Goal: Transaction & Acquisition: Purchase product/service

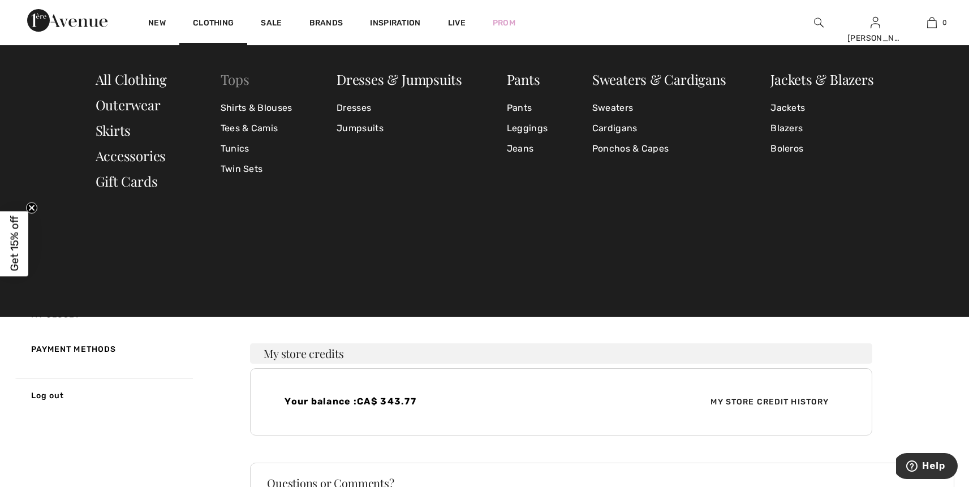
click at [234, 80] on link "Tops" at bounding box center [235, 79] width 29 height 18
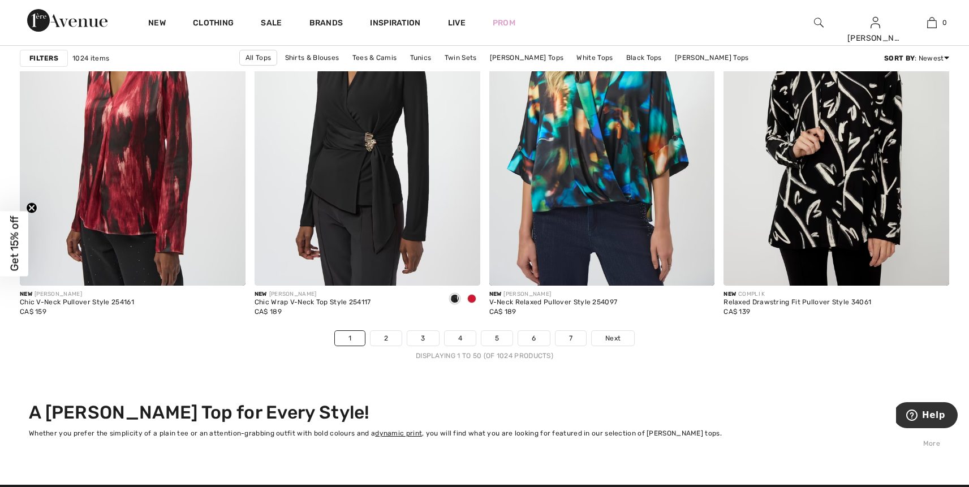
scroll to position [5805, 0]
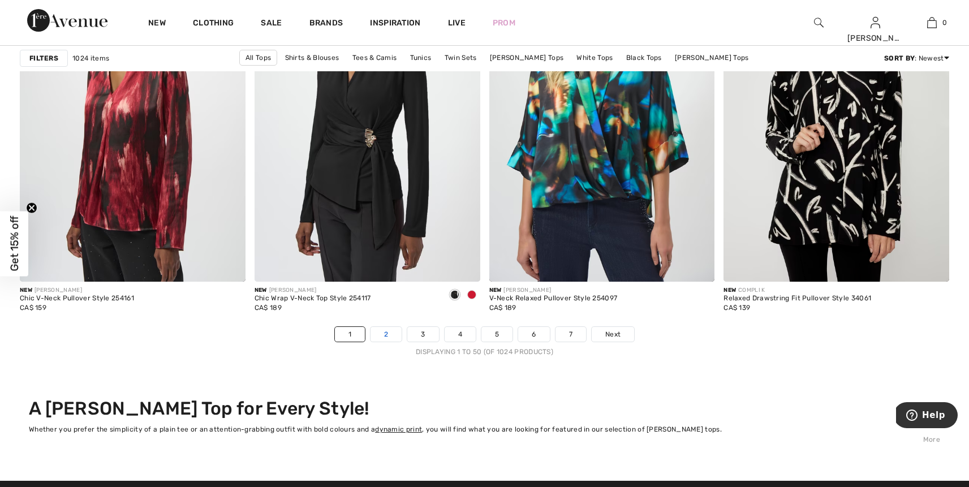
click at [391, 337] on link "2" at bounding box center [386, 334] width 31 height 15
click at [390, 336] on link "2" at bounding box center [386, 334] width 31 height 15
click at [395, 331] on link "2" at bounding box center [386, 334] width 31 height 15
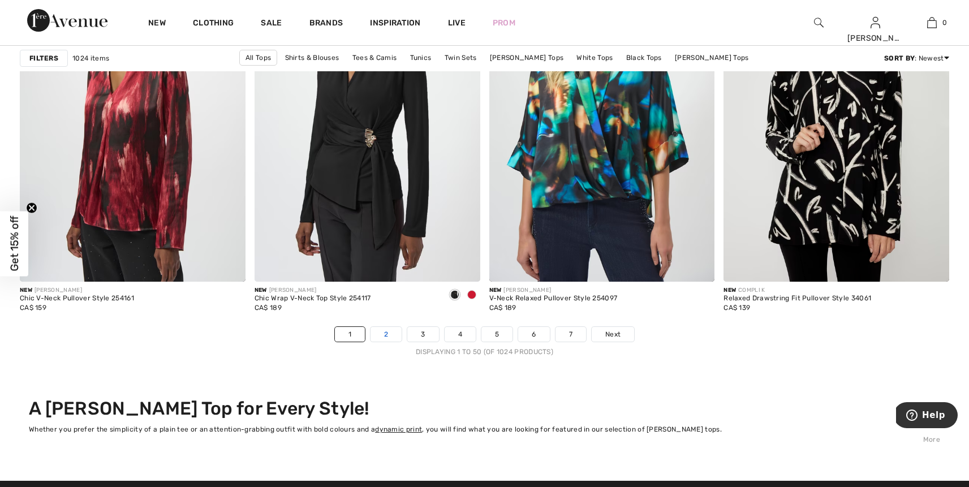
click at [385, 335] on link "2" at bounding box center [386, 334] width 31 height 15
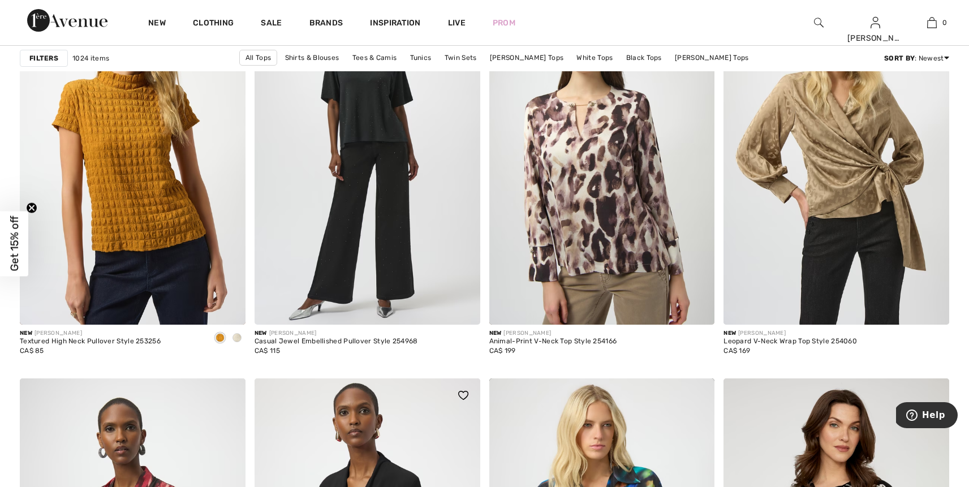
scroll to position [5513, 0]
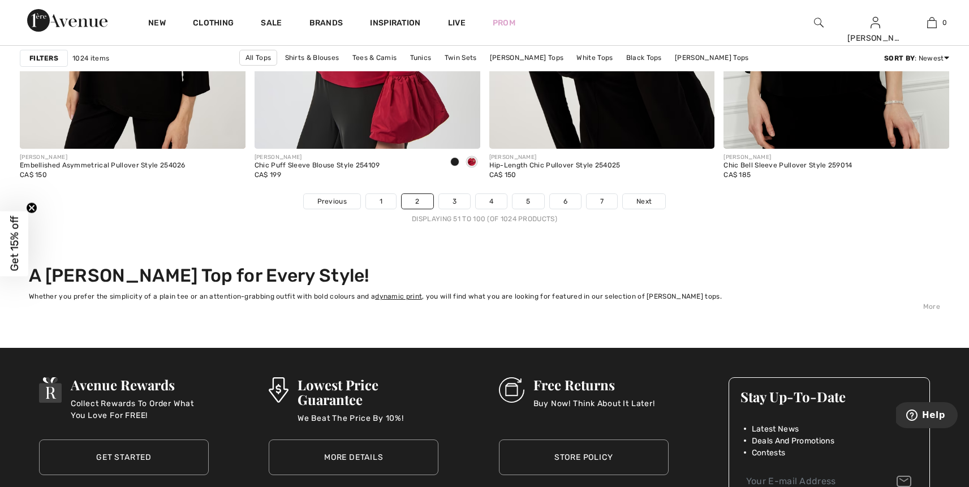
scroll to position [5940, 0]
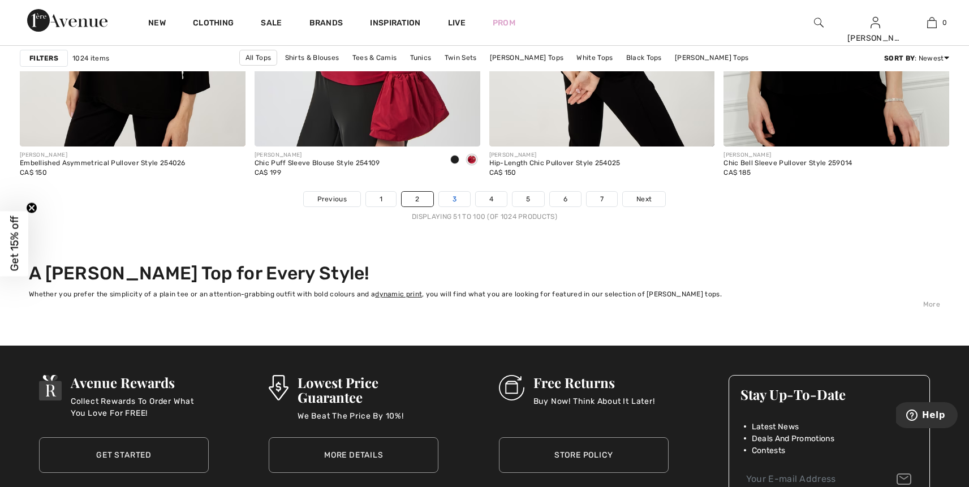
click at [456, 192] on link "3" at bounding box center [454, 199] width 31 height 15
click at [458, 201] on link "3" at bounding box center [454, 199] width 31 height 15
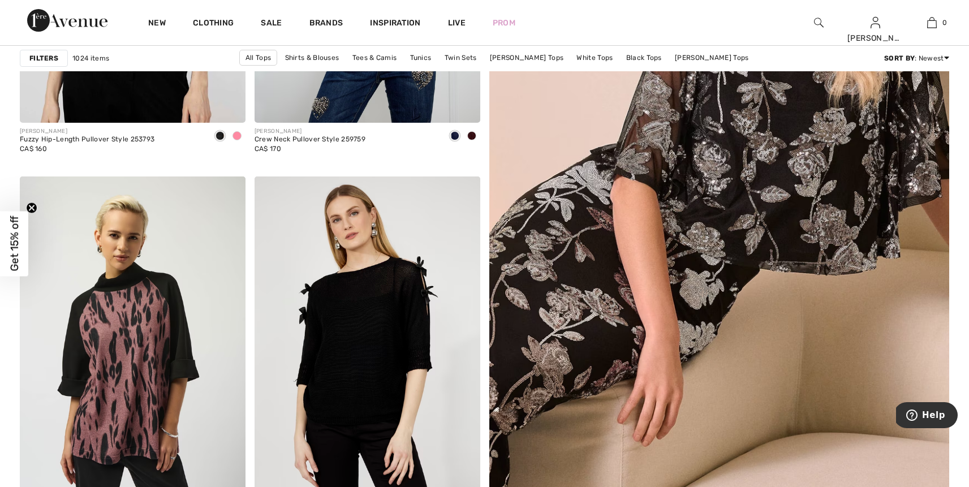
scroll to position [390, 0]
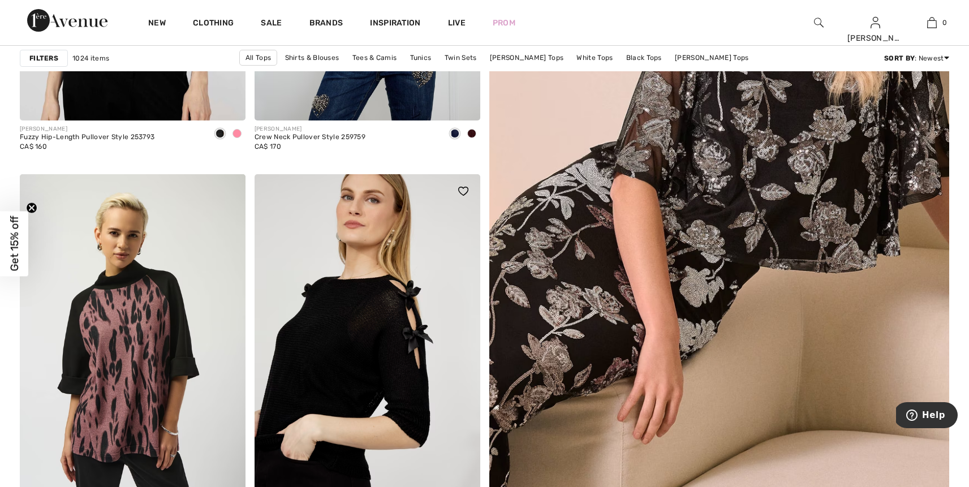
click at [427, 299] on img at bounding box center [368, 343] width 226 height 338
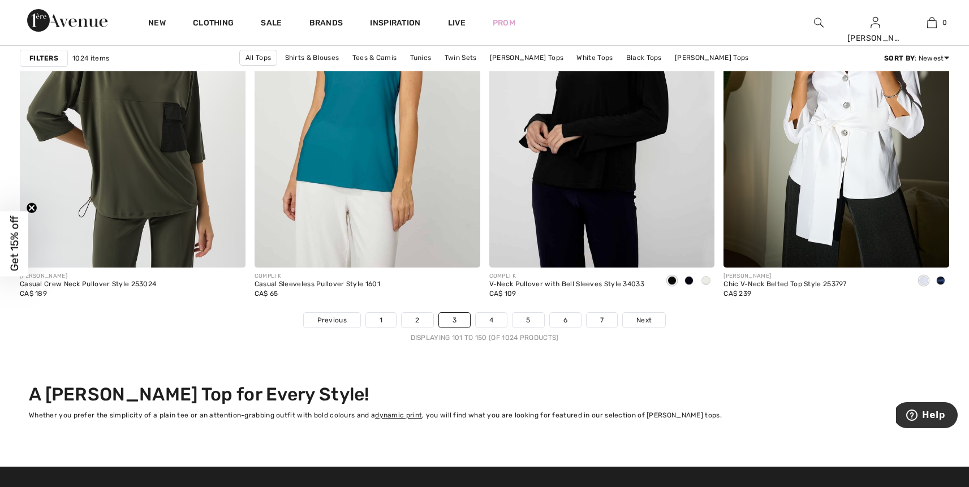
scroll to position [5826, 0]
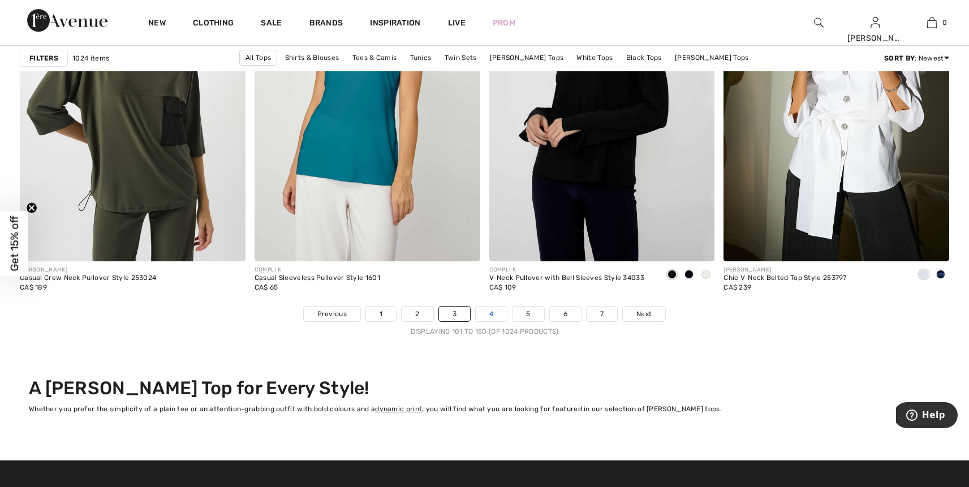
click at [483, 310] on link "4" at bounding box center [491, 314] width 31 height 15
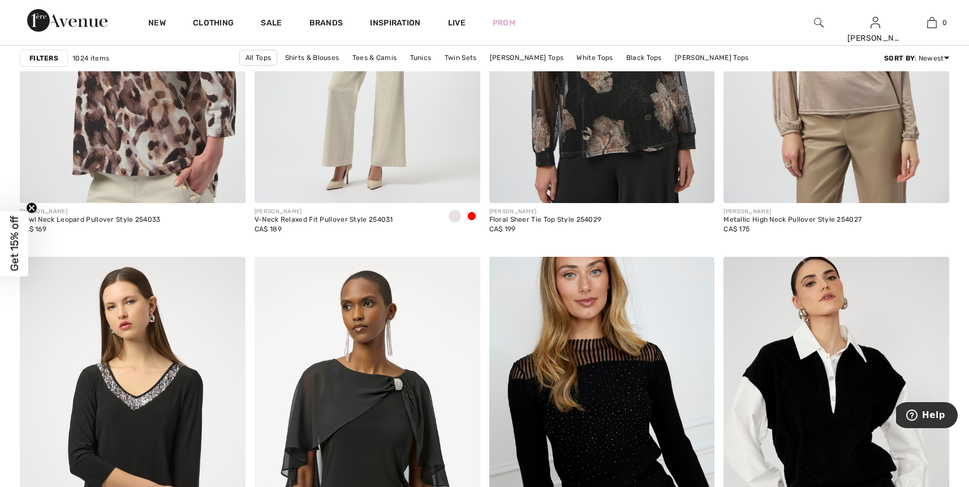
scroll to position [2420, 0]
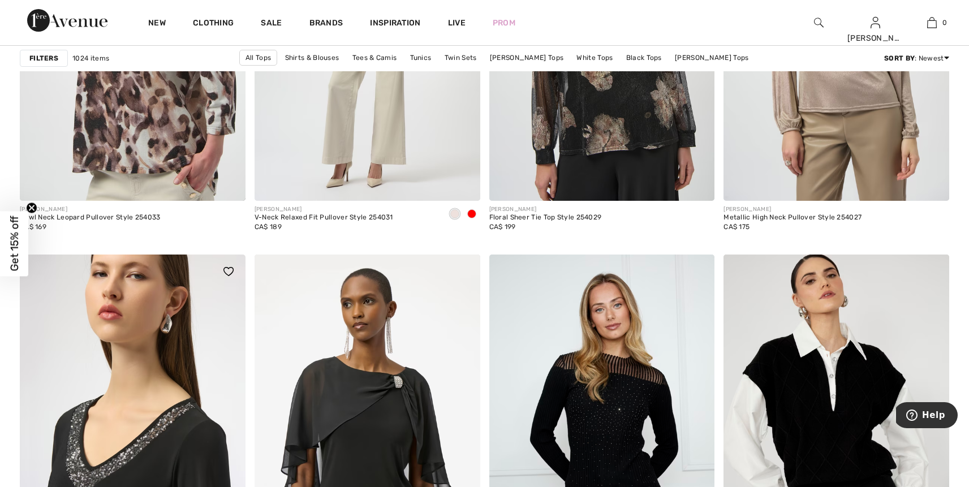
click at [171, 355] on img at bounding box center [133, 424] width 226 height 338
click at [183, 355] on img at bounding box center [133, 424] width 226 height 338
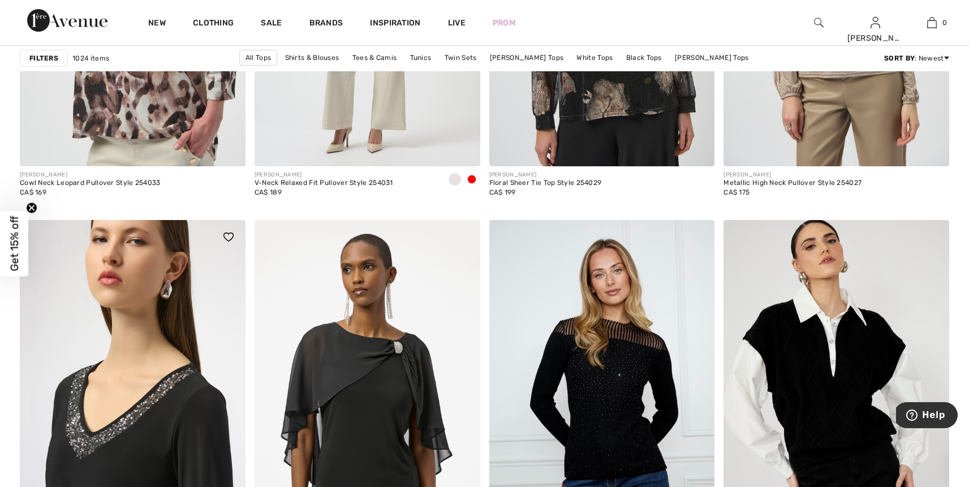
scroll to position [2617, 0]
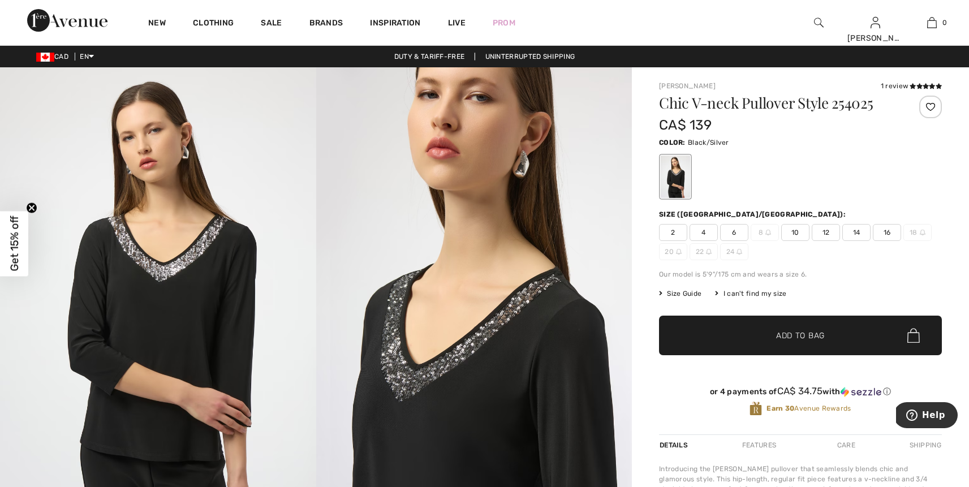
click at [406, 311] on img at bounding box center [474, 304] width 316 height 474
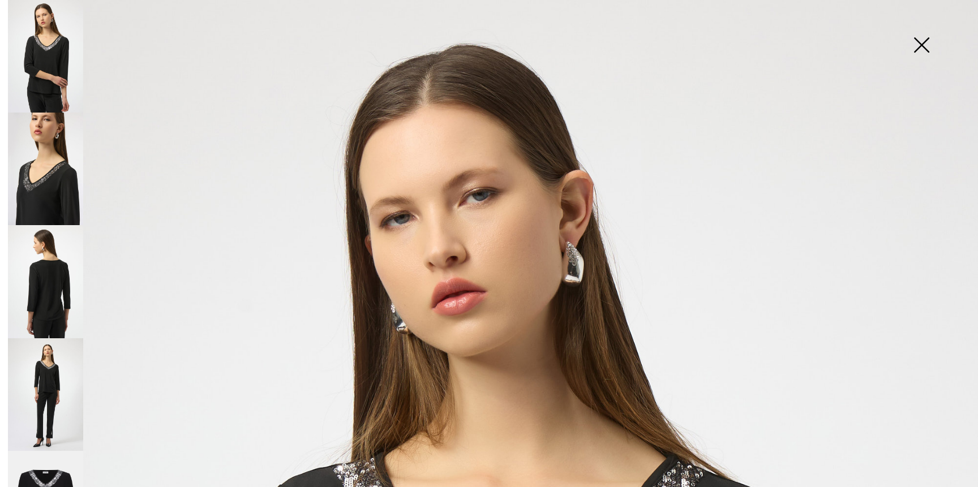
scroll to position [212, 0]
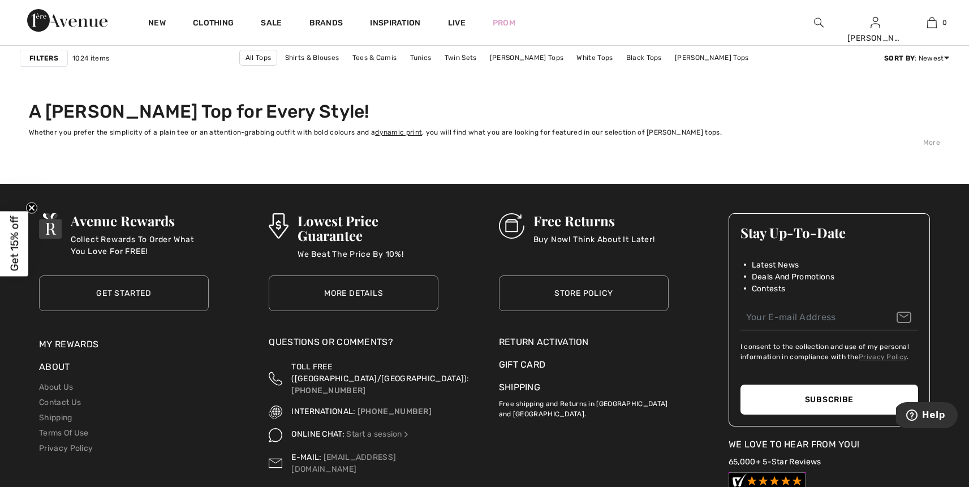
scroll to position [5955, 0]
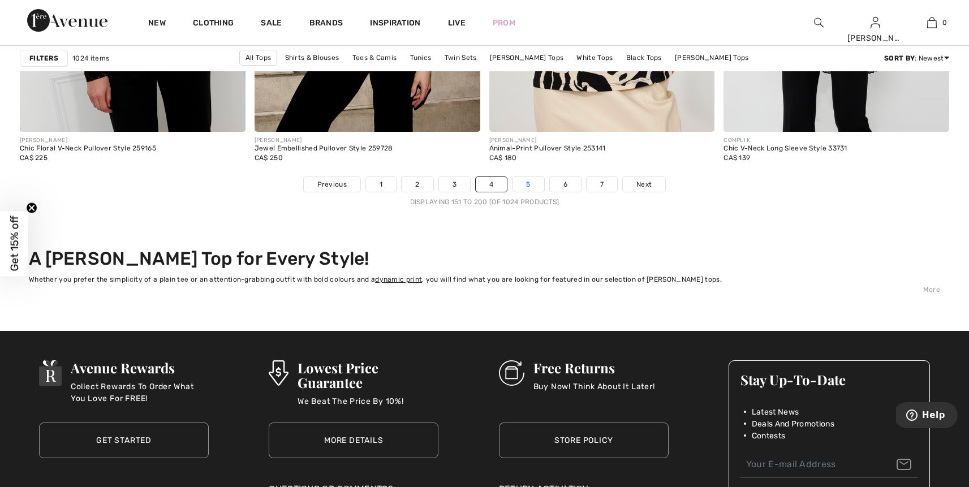
click at [532, 192] on link "5" at bounding box center [528, 184] width 31 height 15
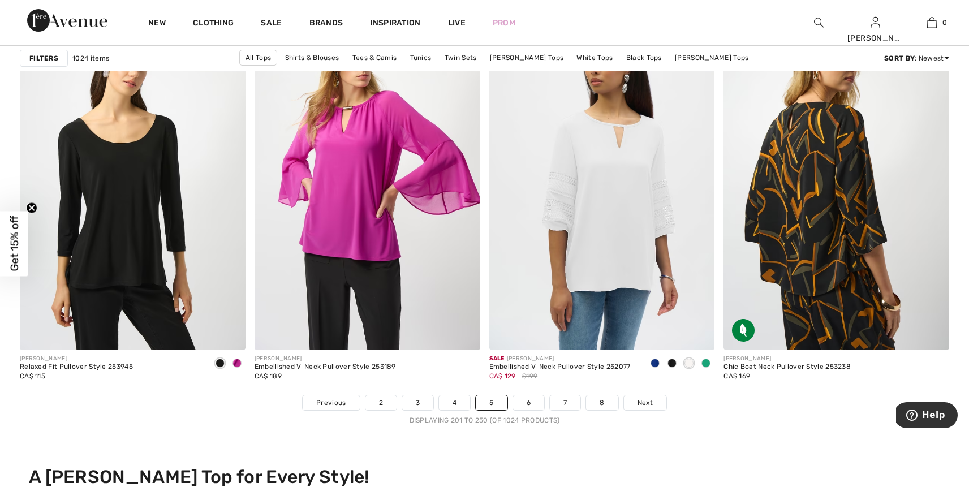
scroll to position [5738, 0]
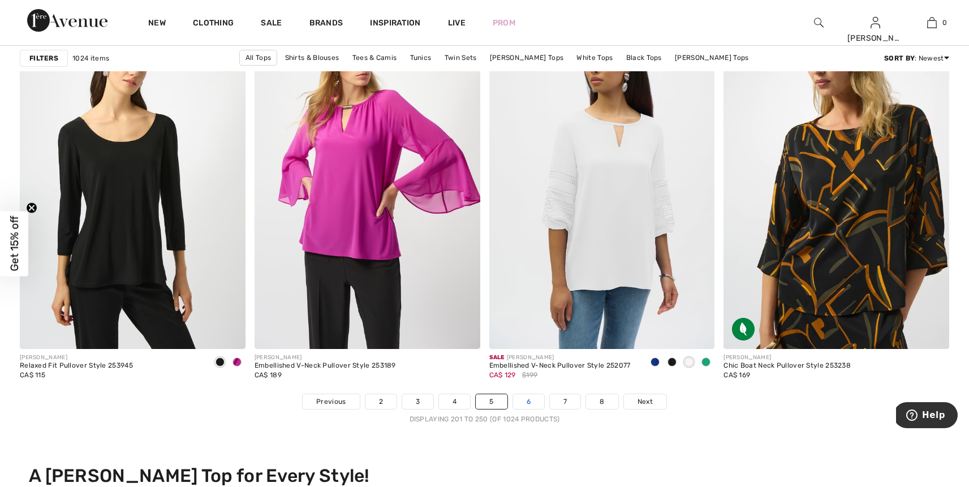
click at [536, 401] on link "6" at bounding box center [528, 401] width 31 height 15
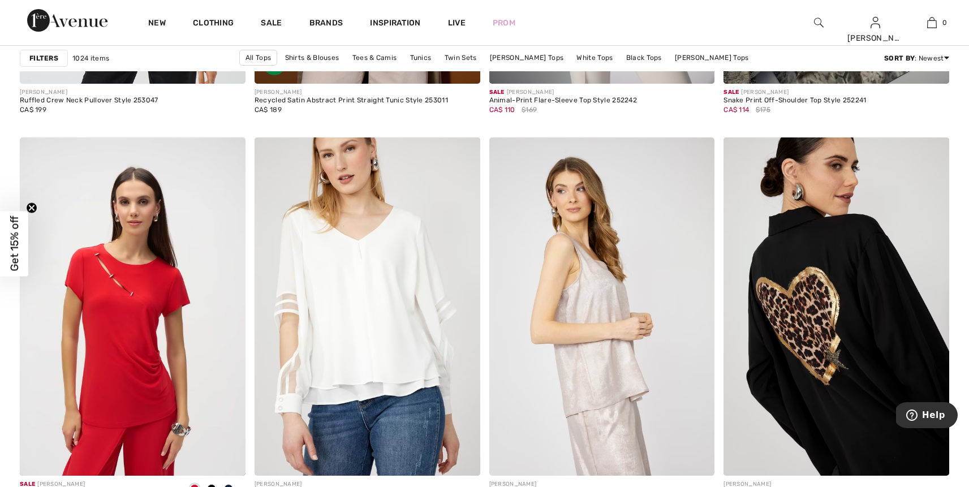
scroll to position [5822, 0]
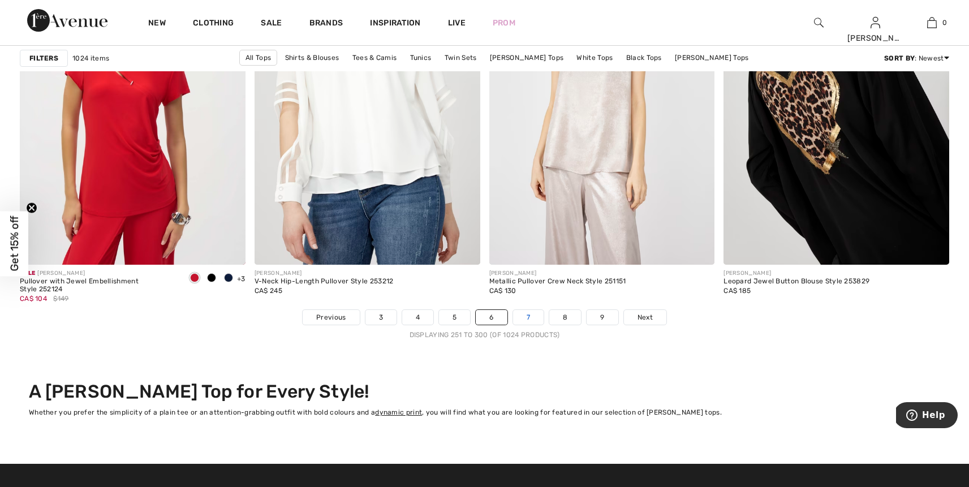
click at [530, 319] on link "7" at bounding box center [528, 317] width 31 height 15
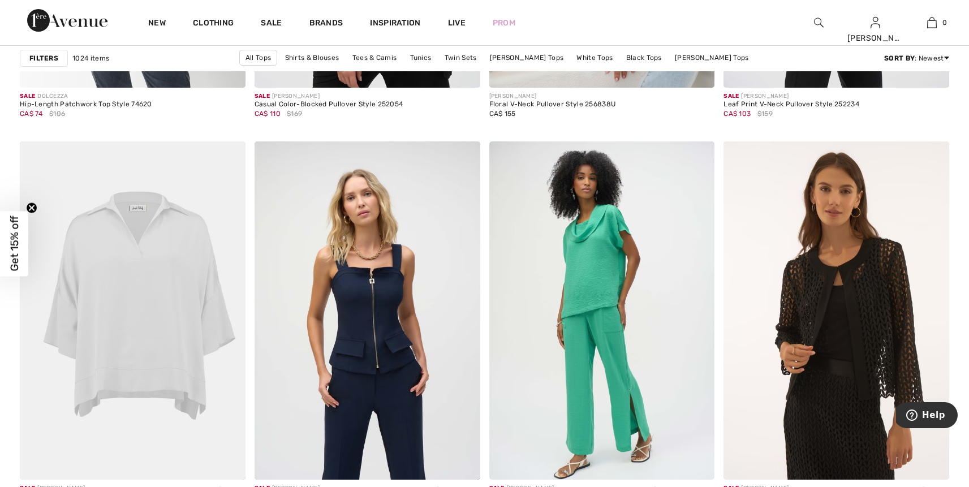
scroll to position [5833, 0]
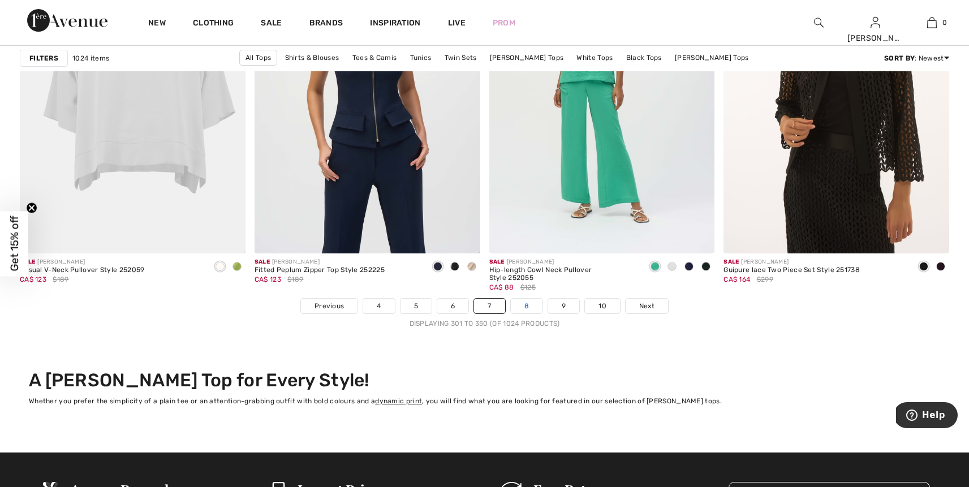
click at [526, 300] on link "8" at bounding box center [527, 306] width 32 height 15
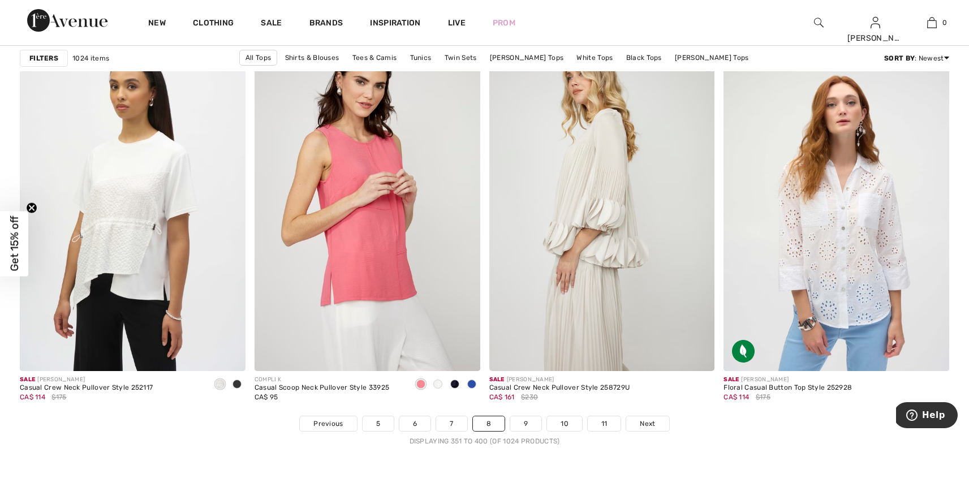
scroll to position [5902, 0]
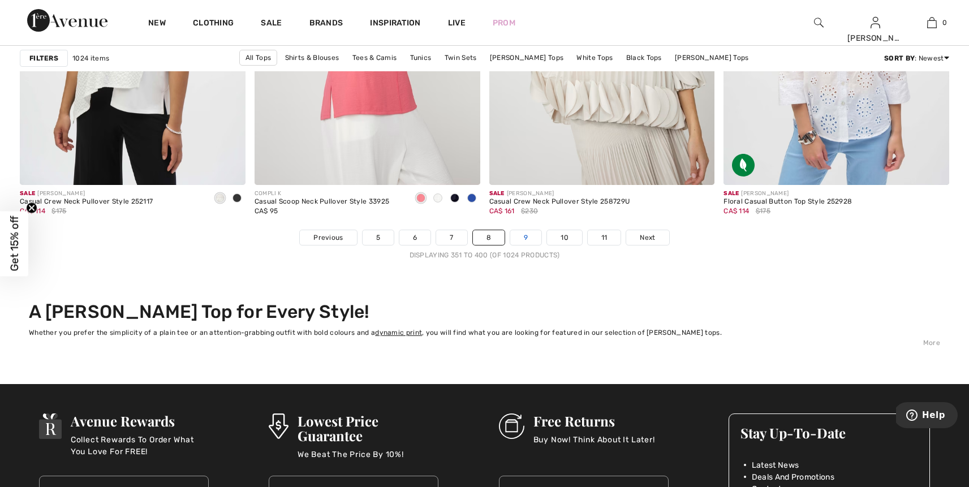
click at [525, 243] on link "9" at bounding box center [525, 237] width 31 height 15
click at [525, 239] on link "9" at bounding box center [525, 237] width 31 height 15
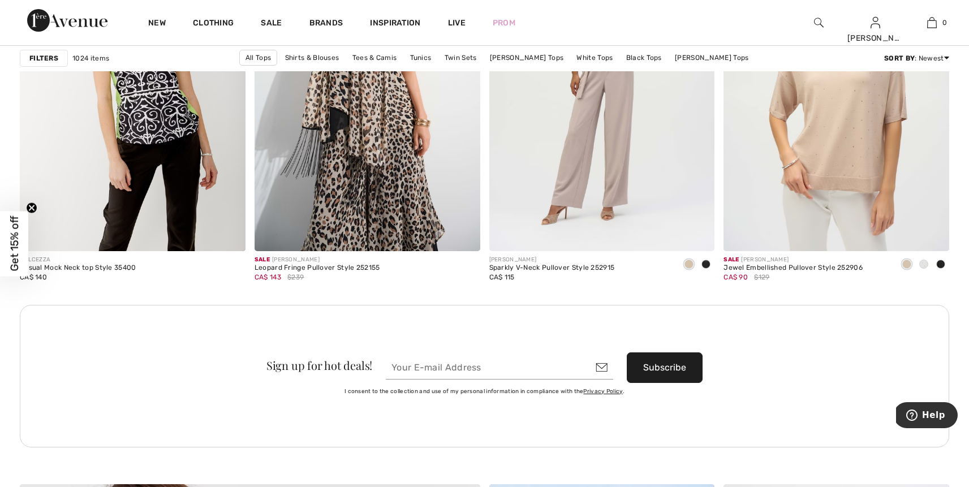
scroll to position [2765, 0]
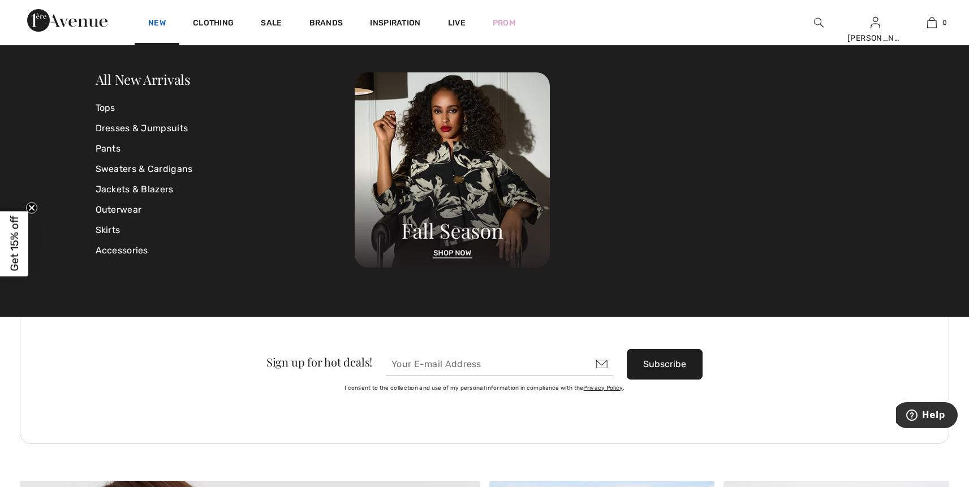
click at [157, 19] on link "New" at bounding box center [157, 24] width 18 height 12
click at [109, 109] on link "Tops" at bounding box center [226, 108] width 260 height 20
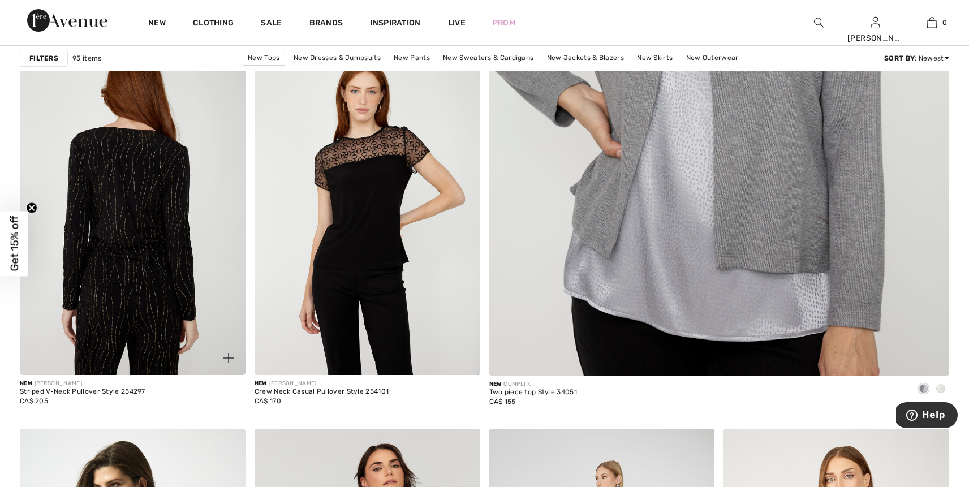
scroll to position [527, 0]
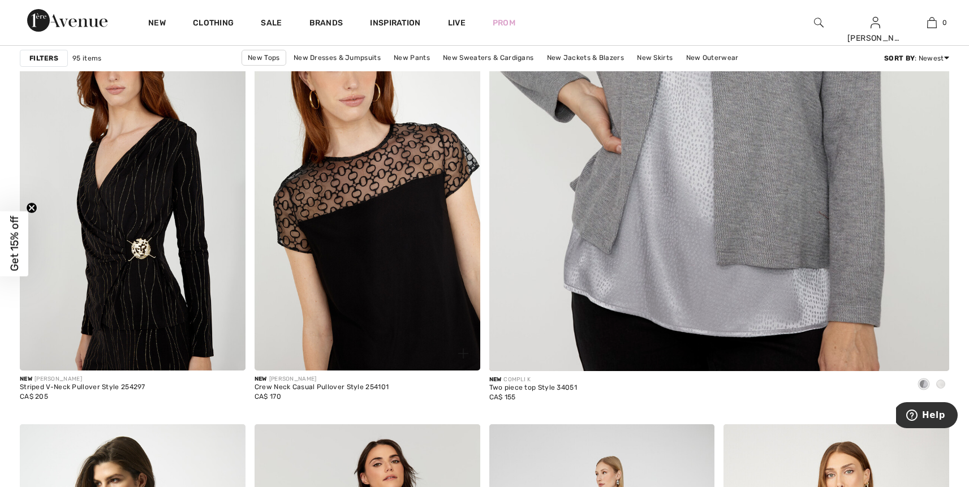
click at [364, 215] on img at bounding box center [368, 201] width 226 height 338
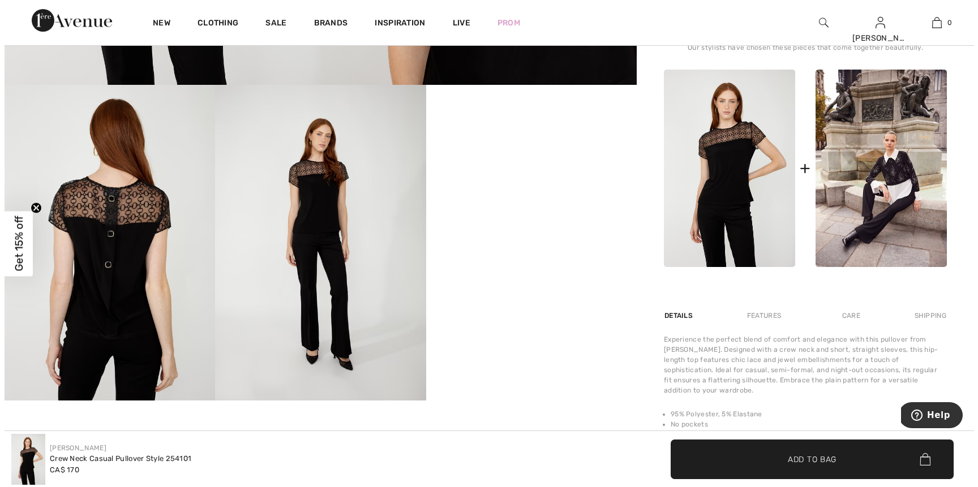
scroll to position [459, 0]
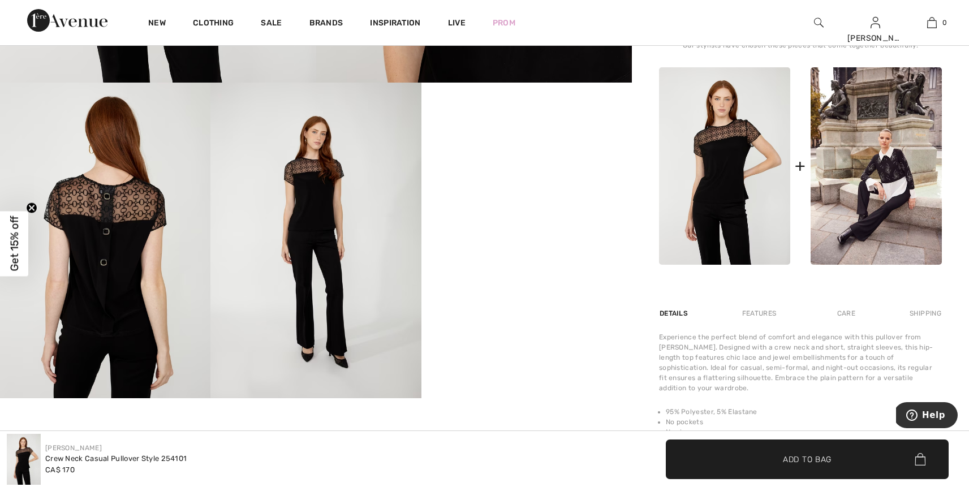
click at [92, 227] on img at bounding box center [105, 241] width 211 height 316
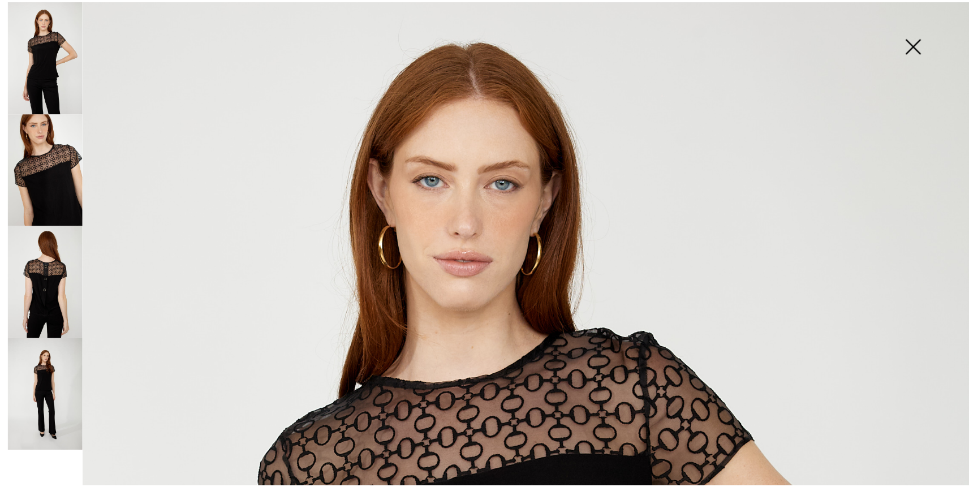
scroll to position [0, 0]
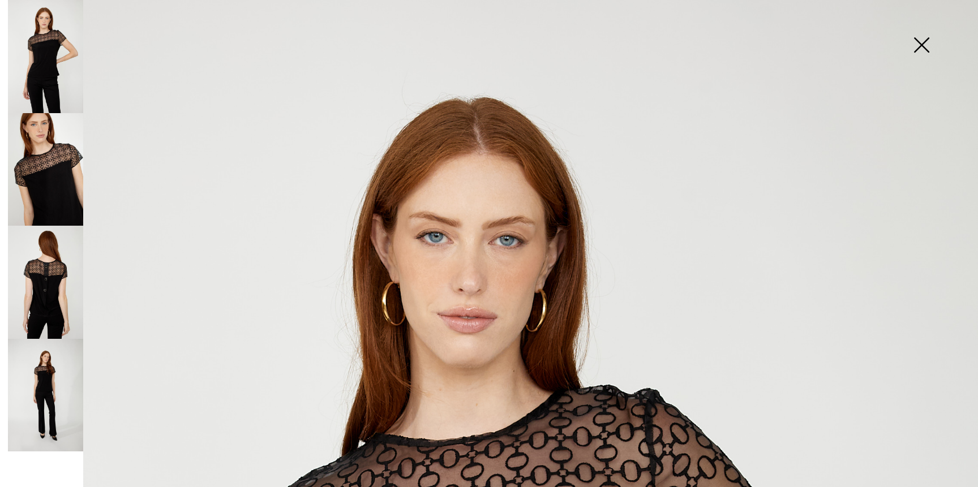
click at [921, 44] on img at bounding box center [921, 46] width 57 height 58
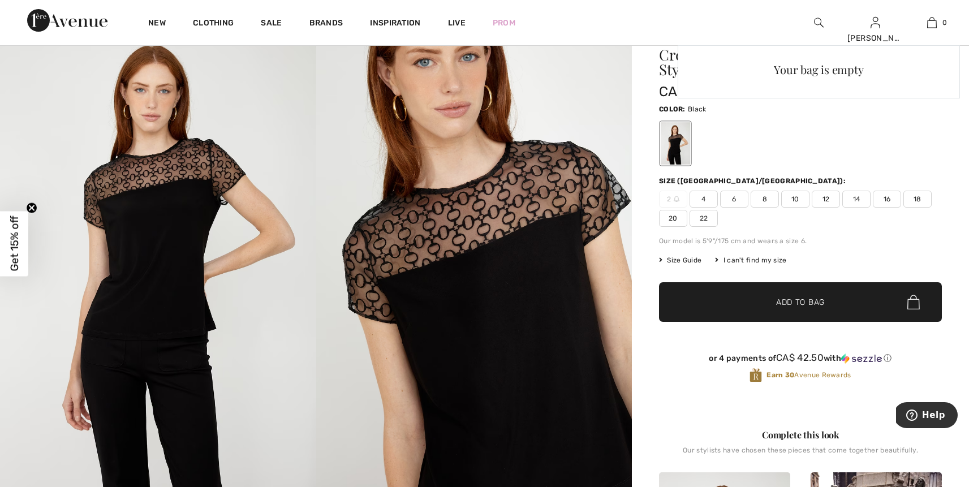
scroll to position [49, 0]
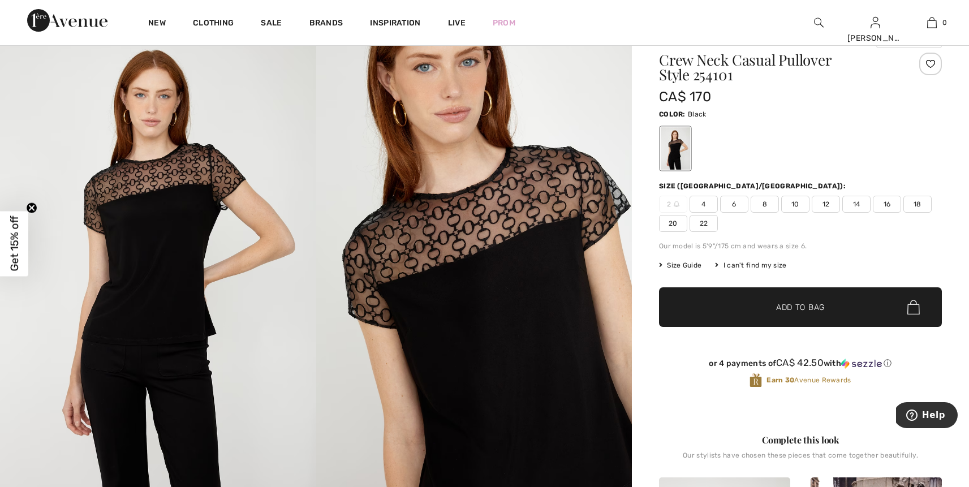
click at [857, 204] on span "14" at bounding box center [857, 204] width 28 height 17
click at [841, 294] on span "✔ Added to Bag Add to Bag" at bounding box center [800, 307] width 283 height 40
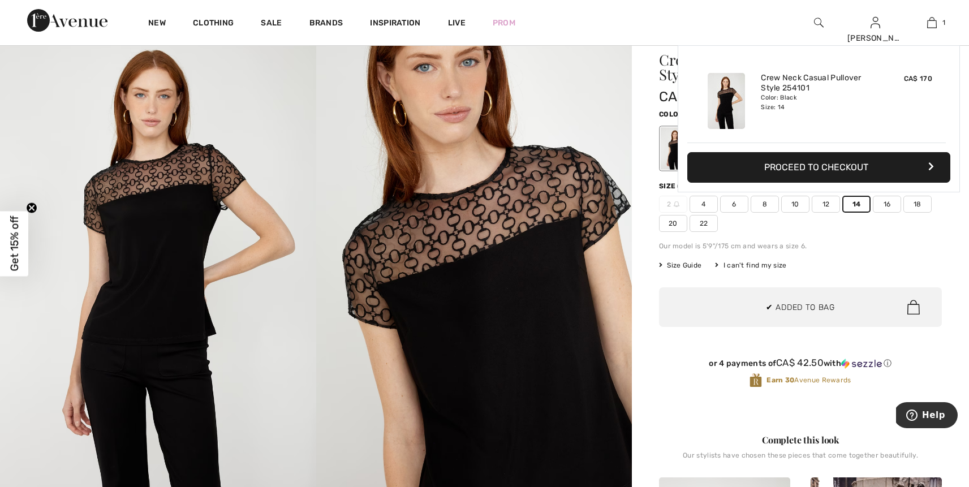
scroll to position [0, 0]
click at [807, 169] on button "Proceed to Checkout" at bounding box center [819, 167] width 263 height 31
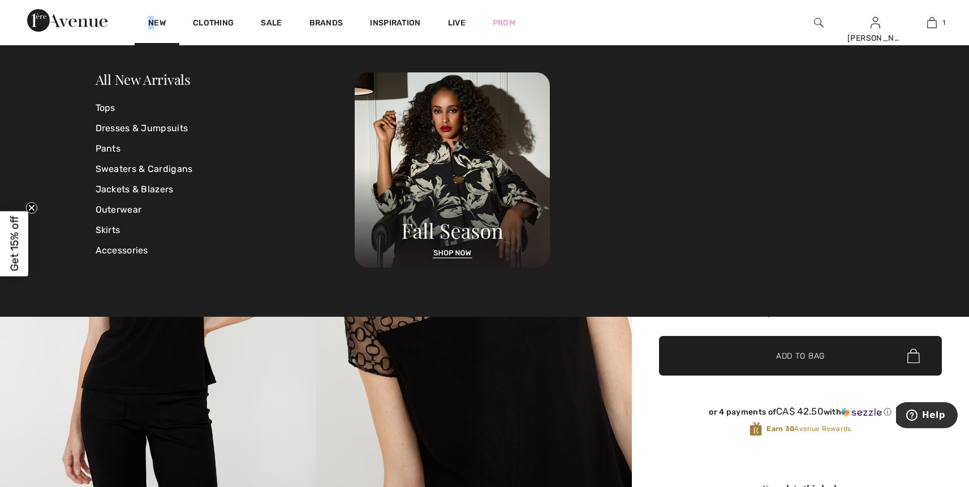
click at [152, 15] on div "New" at bounding box center [157, 22] width 45 height 45
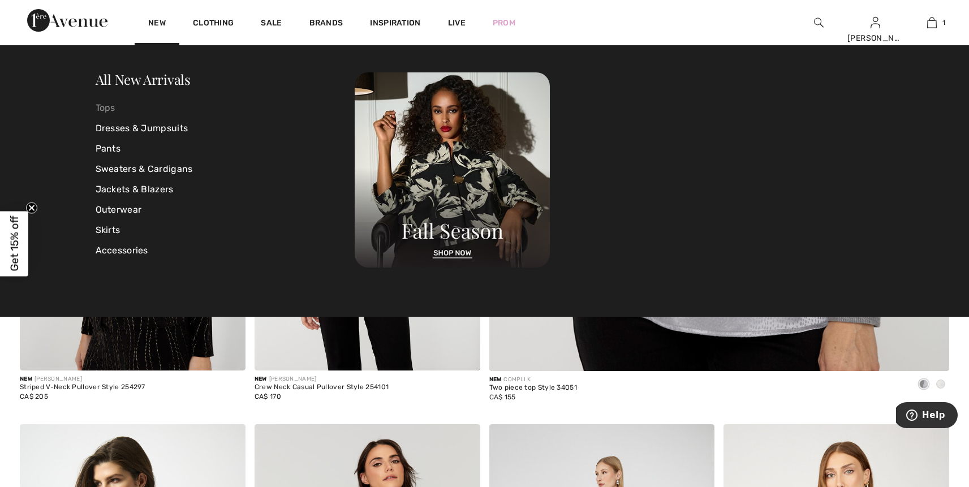
click at [106, 110] on link "Tops" at bounding box center [226, 108] width 260 height 20
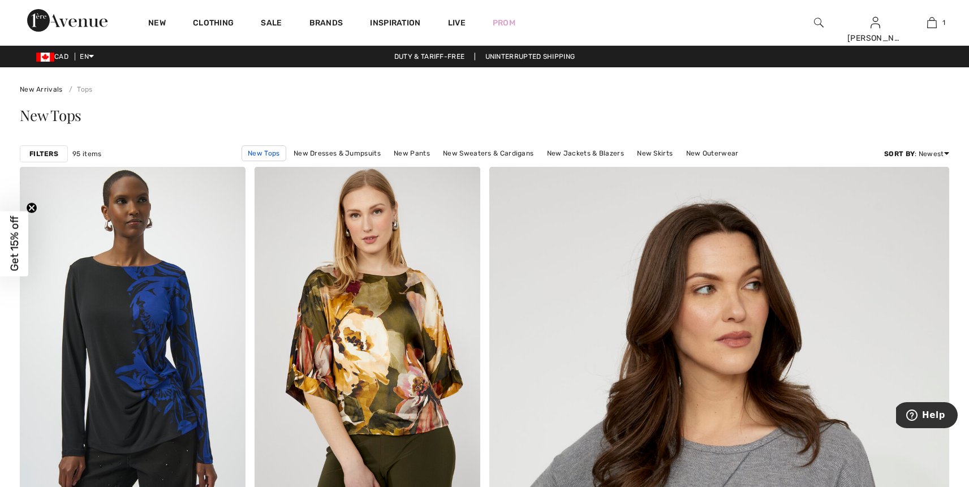
click at [269, 150] on link "New Tops" at bounding box center [264, 153] width 44 height 16
click at [269, 153] on link "New Tops" at bounding box center [264, 153] width 44 height 16
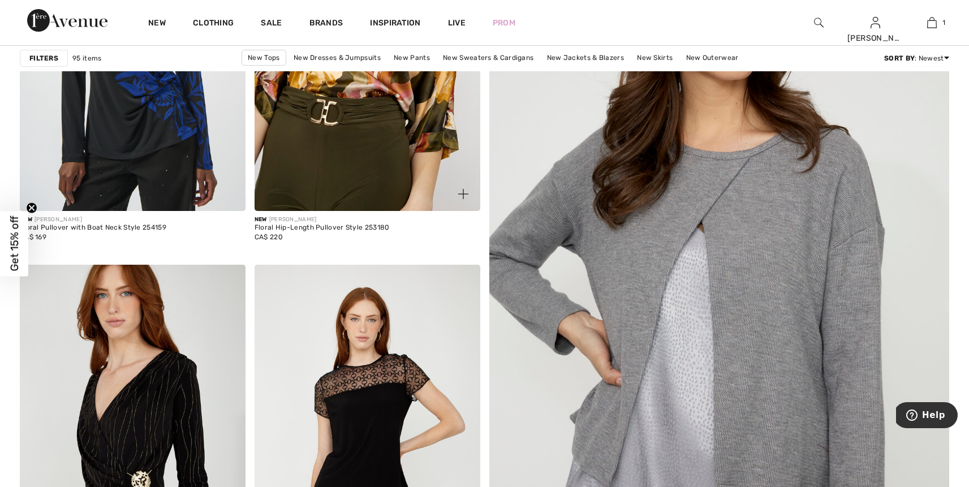
scroll to position [300, 0]
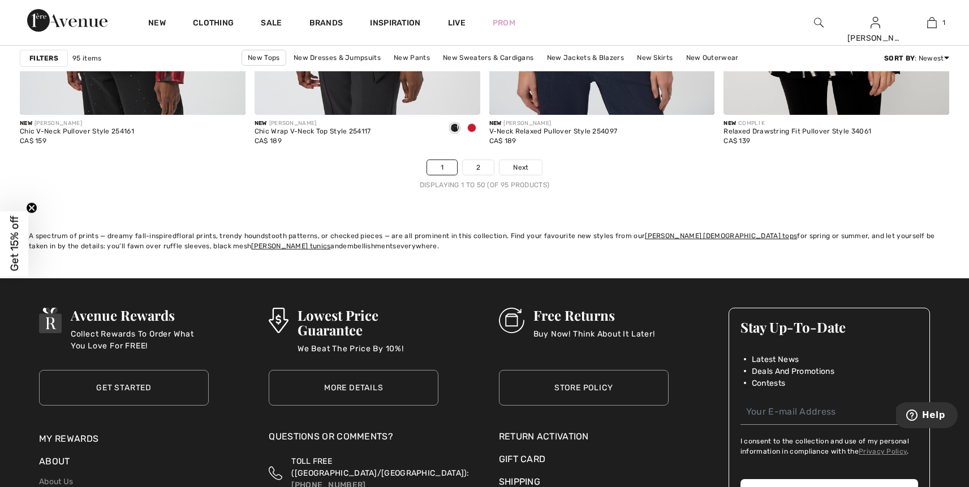
scroll to position [5963, 0]
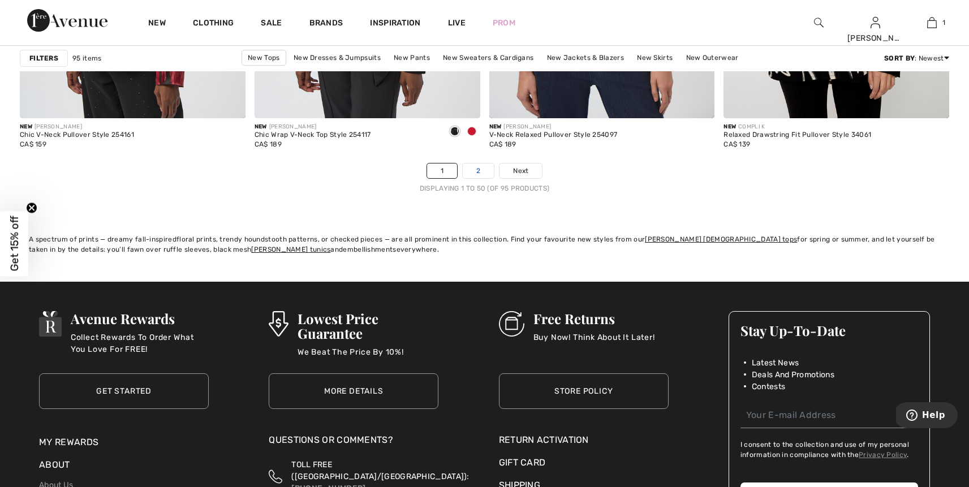
click at [475, 171] on link "2" at bounding box center [478, 171] width 31 height 15
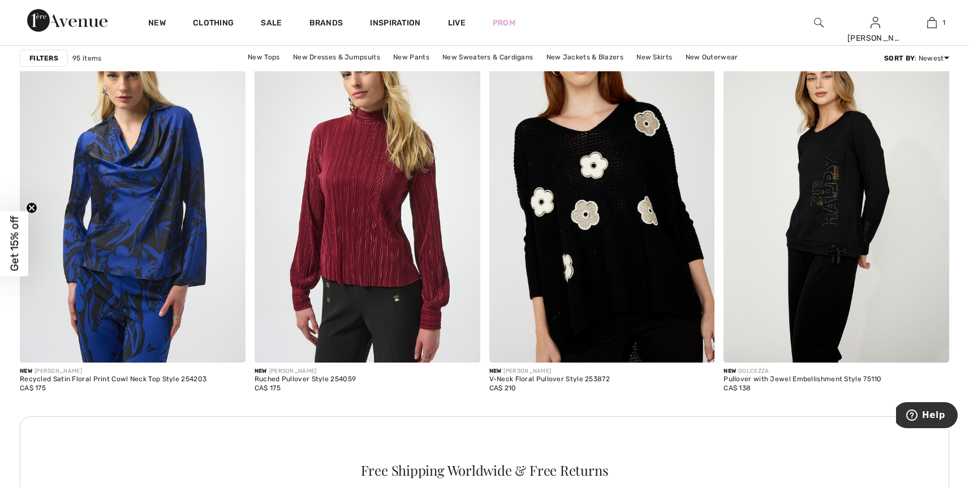
scroll to position [753, 0]
